Goal: Transaction & Acquisition: Purchase product/service

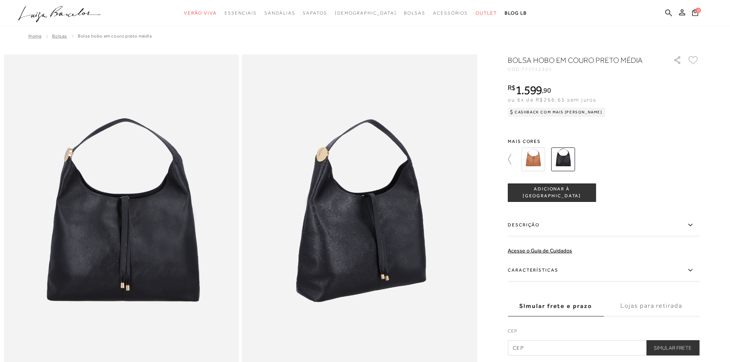
click at [512, 160] on icon at bounding box center [513, 159] width 11 height 11
click at [610, 159] on img at bounding box center [609, 160] width 24 height 24
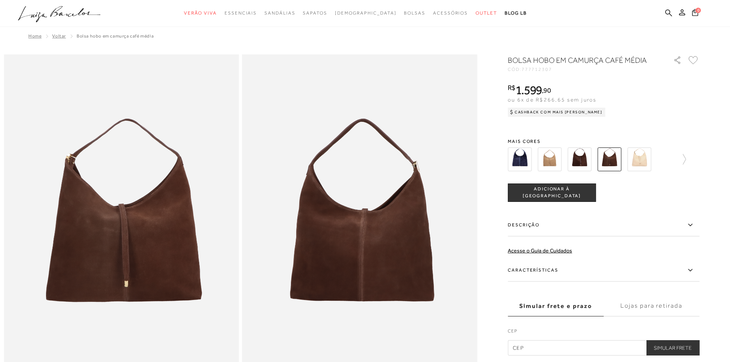
click at [581, 161] on img at bounding box center [580, 160] width 24 height 24
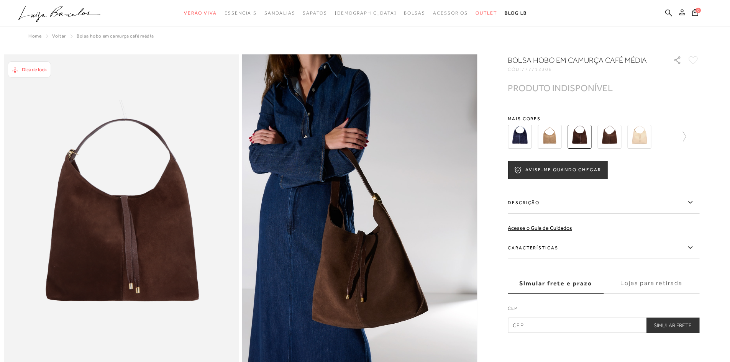
click at [603, 134] on img at bounding box center [609, 137] width 24 height 24
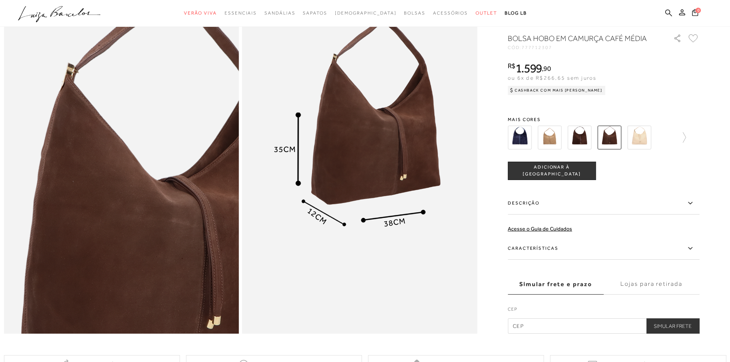
scroll to position [422, 0]
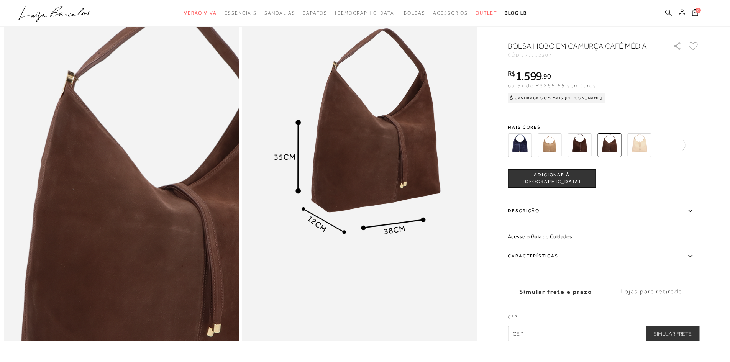
click at [566, 187] on button "ADICIONAR À [GEOGRAPHIC_DATA]" at bounding box center [552, 178] width 88 height 18
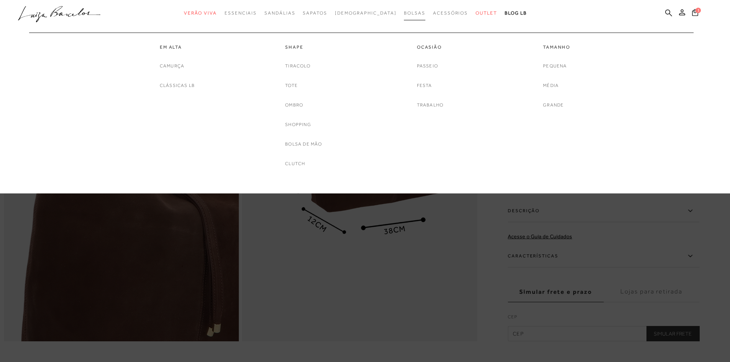
click at [404, 14] on span "Bolsas" at bounding box center [414, 12] width 21 height 5
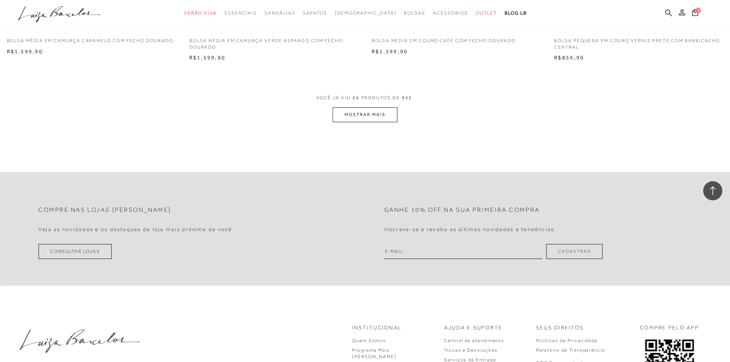
scroll to position [1916, 0]
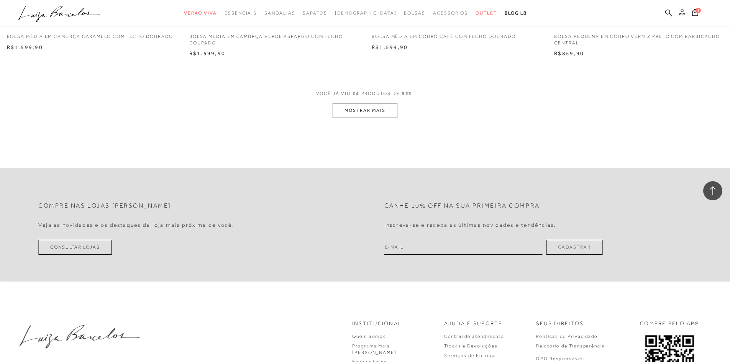
click at [347, 113] on button "MOSTRAR MAIS" at bounding box center [365, 110] width 64 height 15
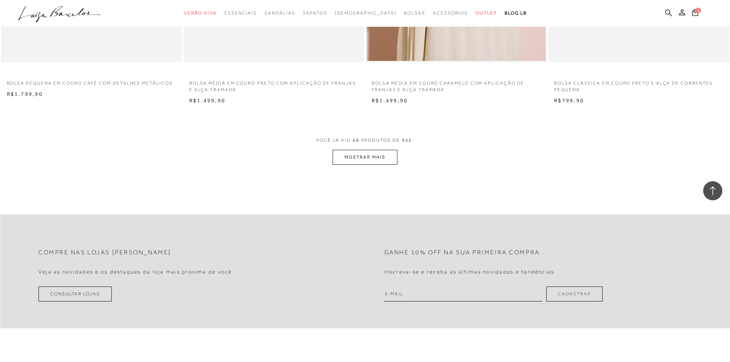
scroll to position [3832, 0]
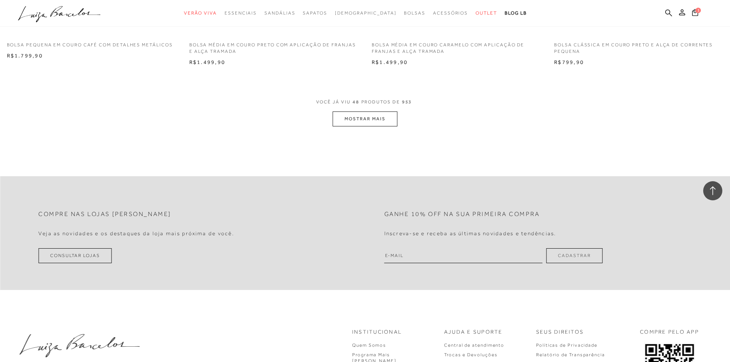
click at [385, 118] on button "MOSTRAR MAIS" at bounding box center [365, 119] width 64 height 15
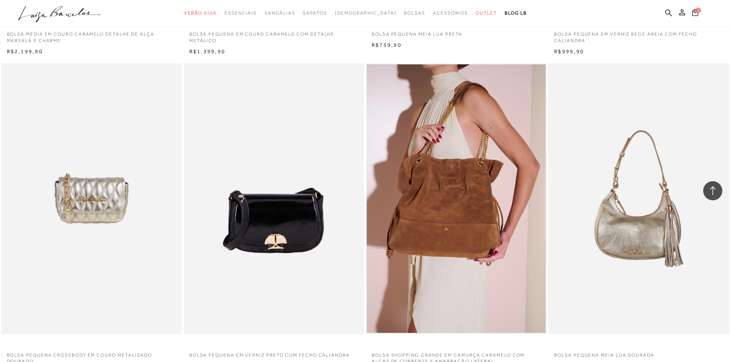
scroll to position [4829, 0]
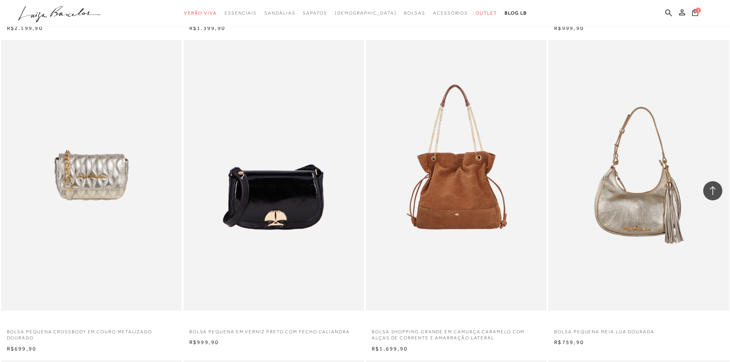
click at [438, 228] on img at bounding box center [457, 175] width 180 height 271
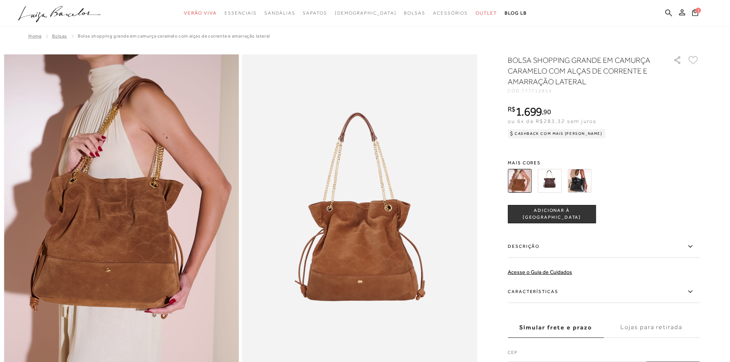
click at [553, 180] on img at bounding box center [550, 181] width 24 height 24
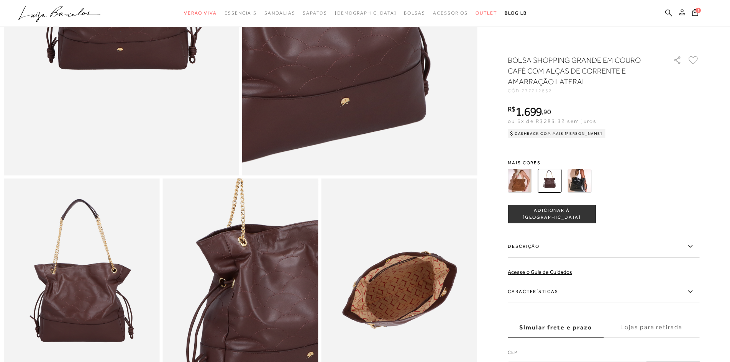
scroll to position [268, 0]
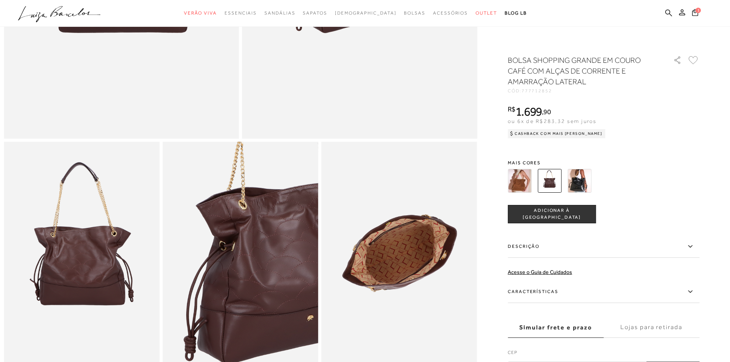
click at [578, 182] on img at bounding box center [580, 181] width 24 height 24
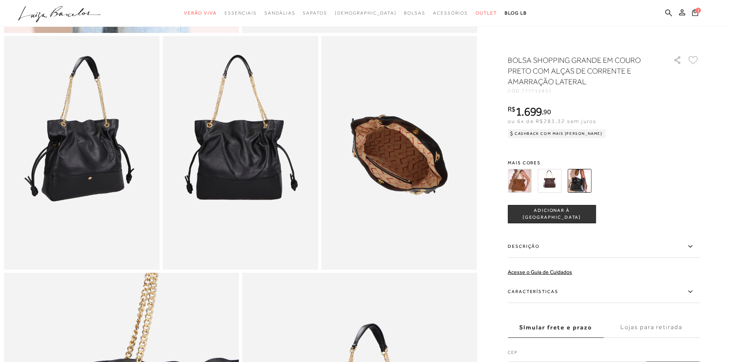
scroll to position [345, 0]
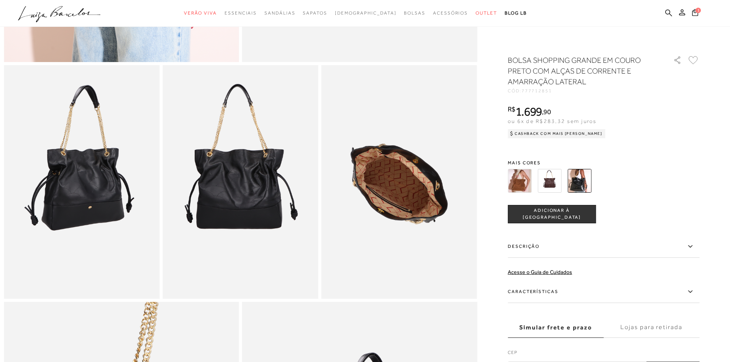
click at [556, 211] on span "ADICIONAR À [GEOGRAPHIC_DATA]" at bounding box center [551, 213] width 87 height 13
click at [548, 174] on img at bounding box center [550, 181] width 24 height 24
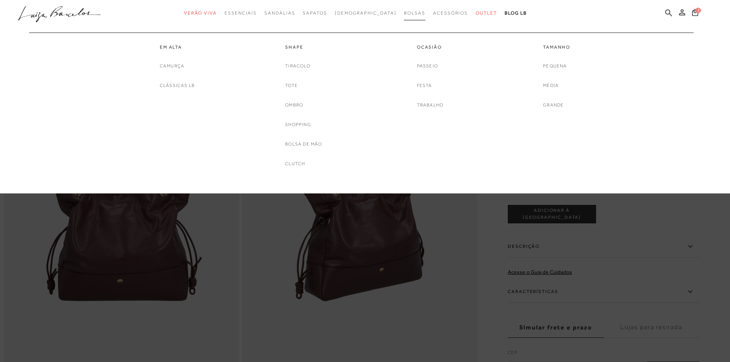
click at [404, 14] on span "Bolsas" at bounding box center [414, 12] width 21 height 5
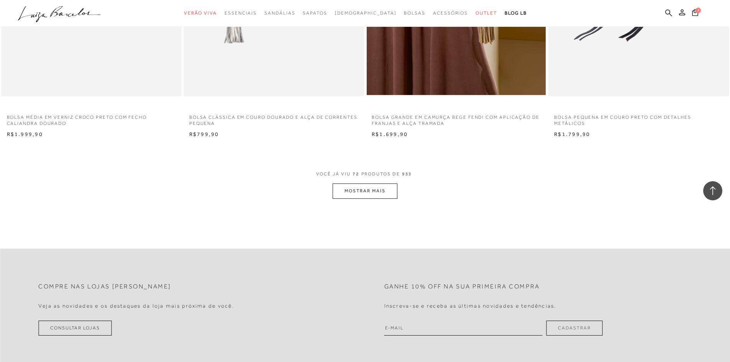
scroll to position [5710, 0]
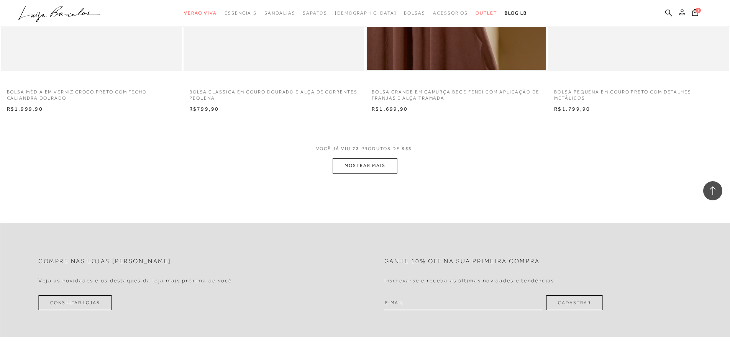
click at [360, 170] on button "MOSTRAR MAIS" at bounding box center [365, 165] width 64 height 15
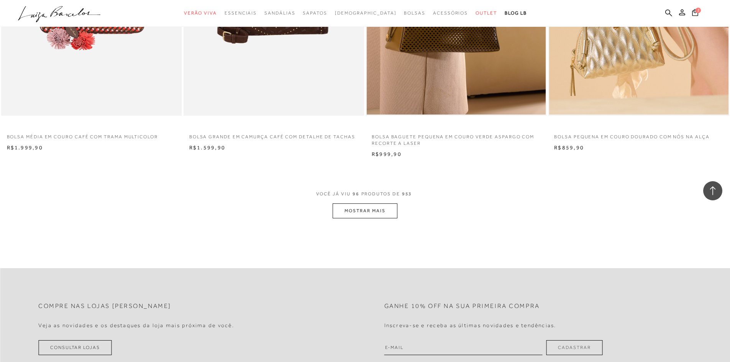
scroll to position [7589, 0]
click at [391, 212] on button "MOSTRAR MAIS" at bounding box center [365, 211] width 64 height 15
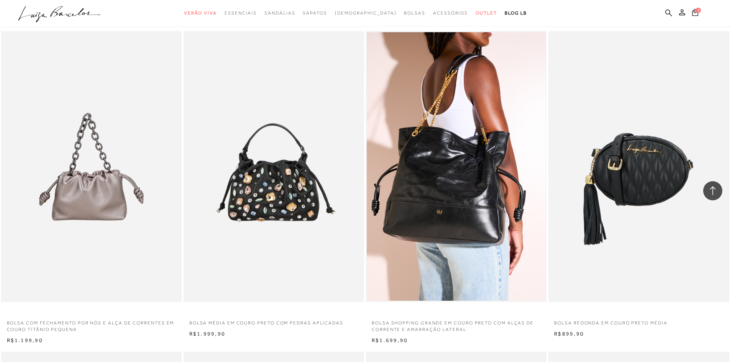
scroll to position [8049, 0]
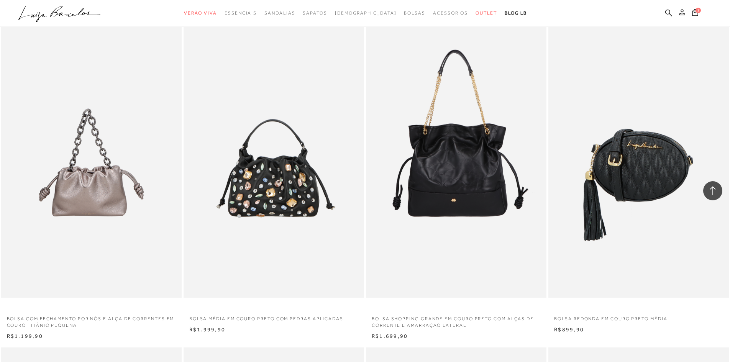
click at [420, 190] on img at bounding box center [457, 162] width 180 height 271
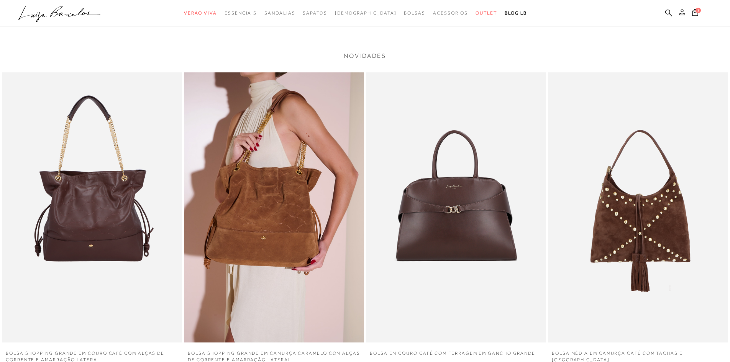
scroll to position [1073, 0]
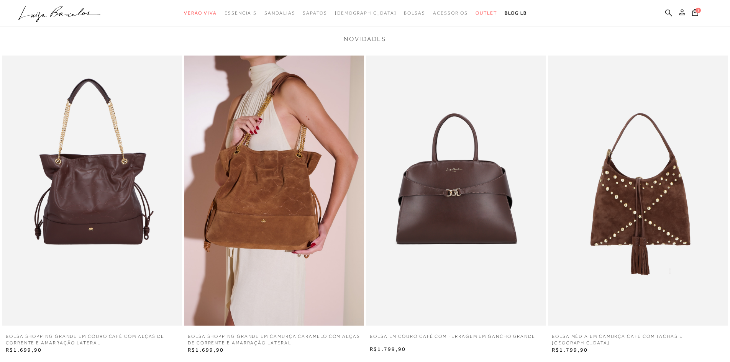
click at [87, 224] on img at bounding box center [92, 191] width 180 height 270
